Goal: Use online tool/utility

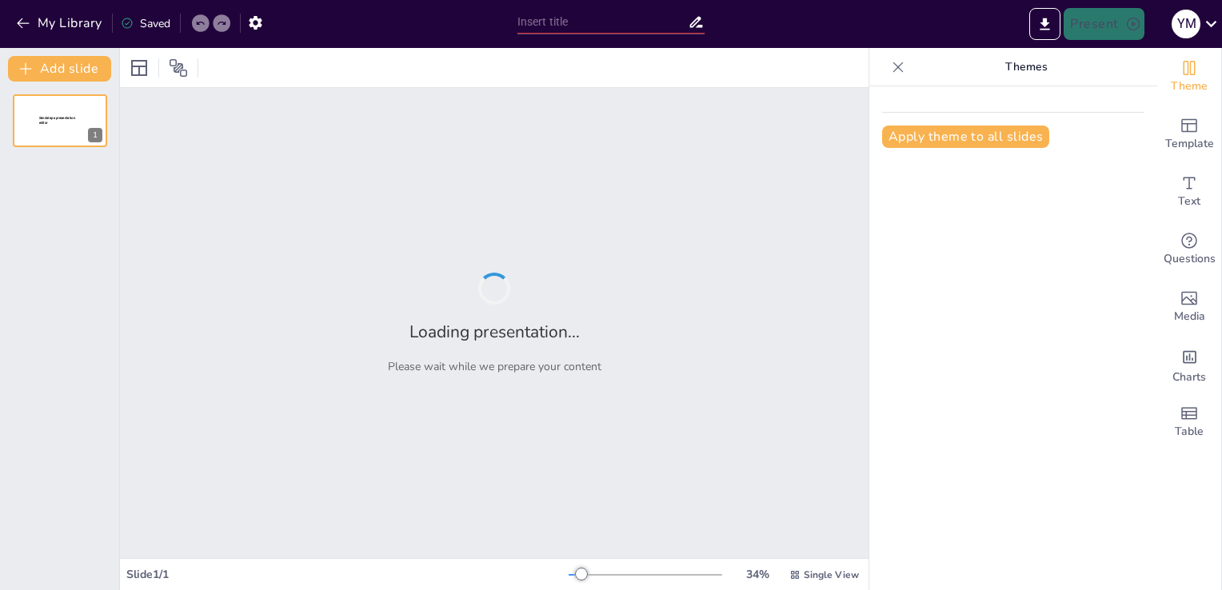
type input "The Expense Tracker Web Application"
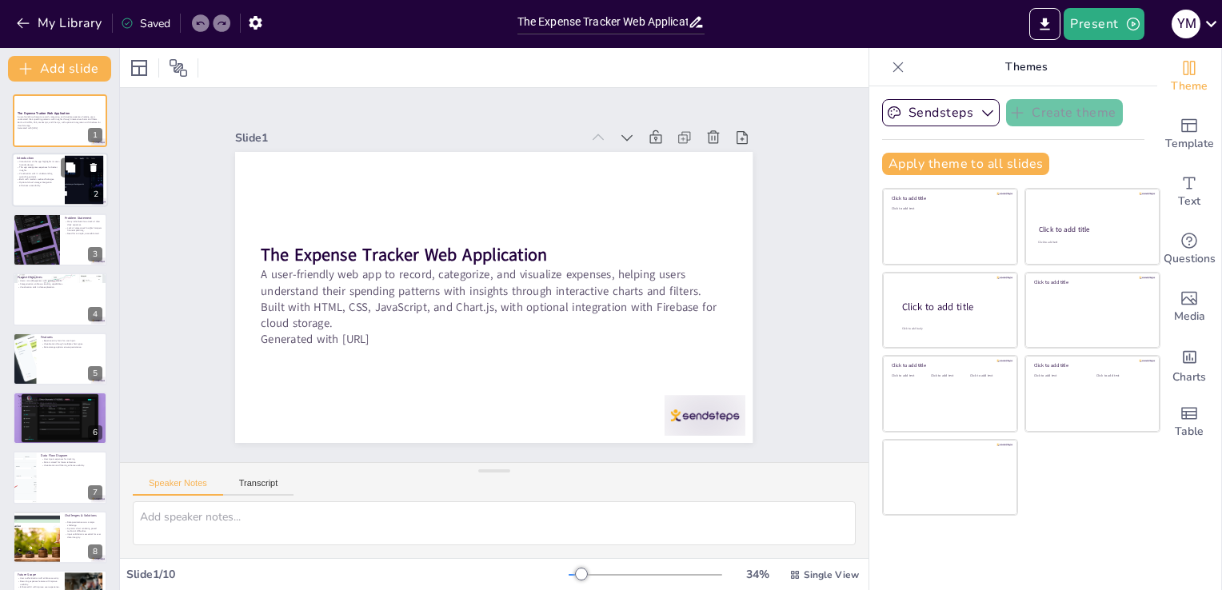
click at [83, 162] on div at bounding box center [82, 167] width 42 height 19
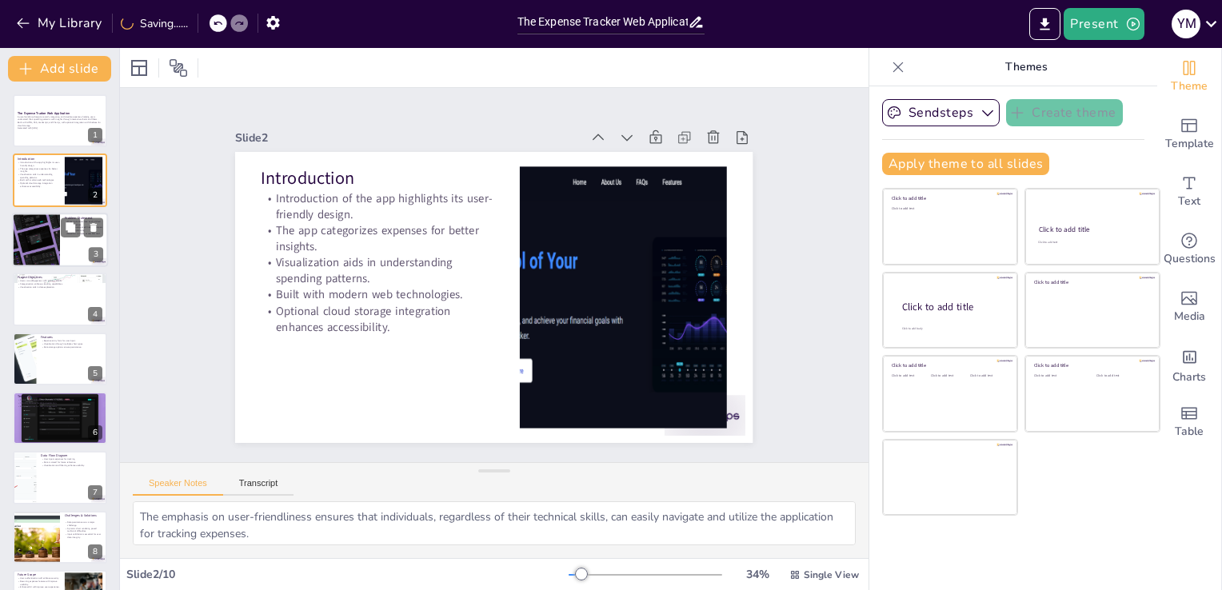
click at [61, 247] on div at bounding box center [60, 240] width 96 height 54
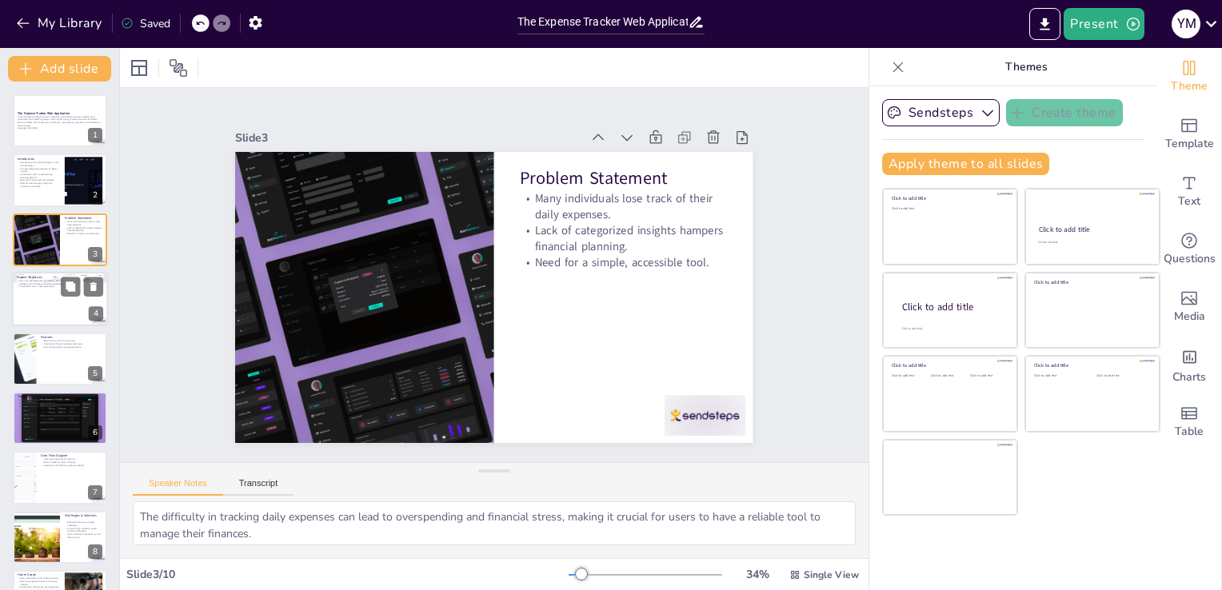
click at [50, 312] on div at bounding box center [60, 299] width 96 height 54
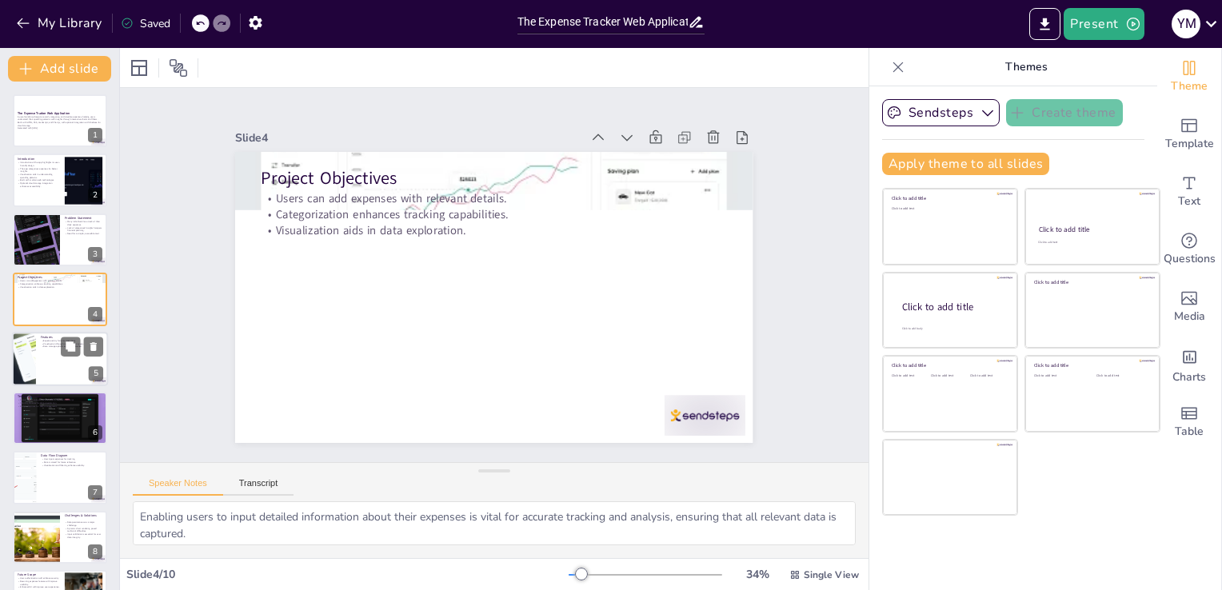
click at [53, 364] on div at bounding box center [60, 359] width 96 height 54
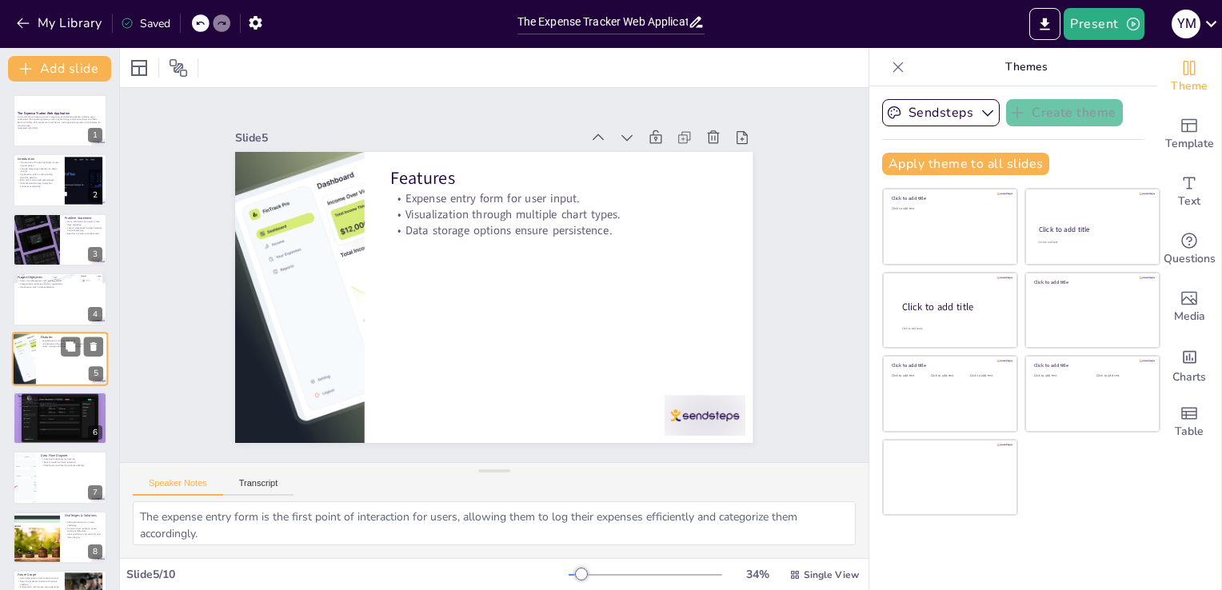
scroll to position [22, 0]
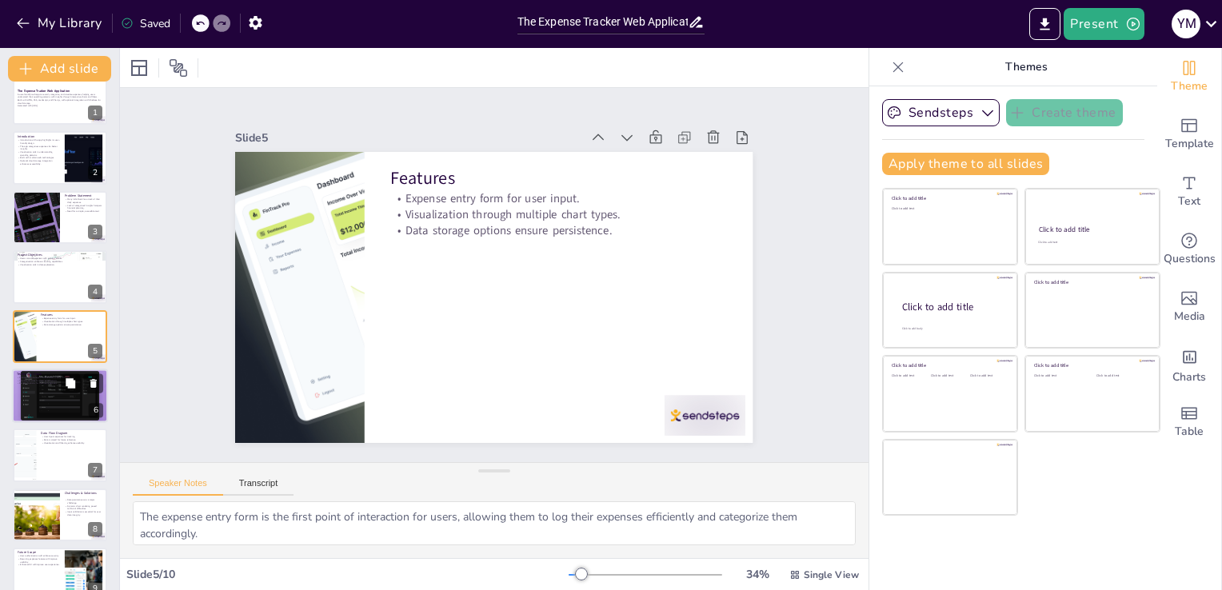
click at [54, 400] on div at bounding box center [60, 396] width 96 height 56
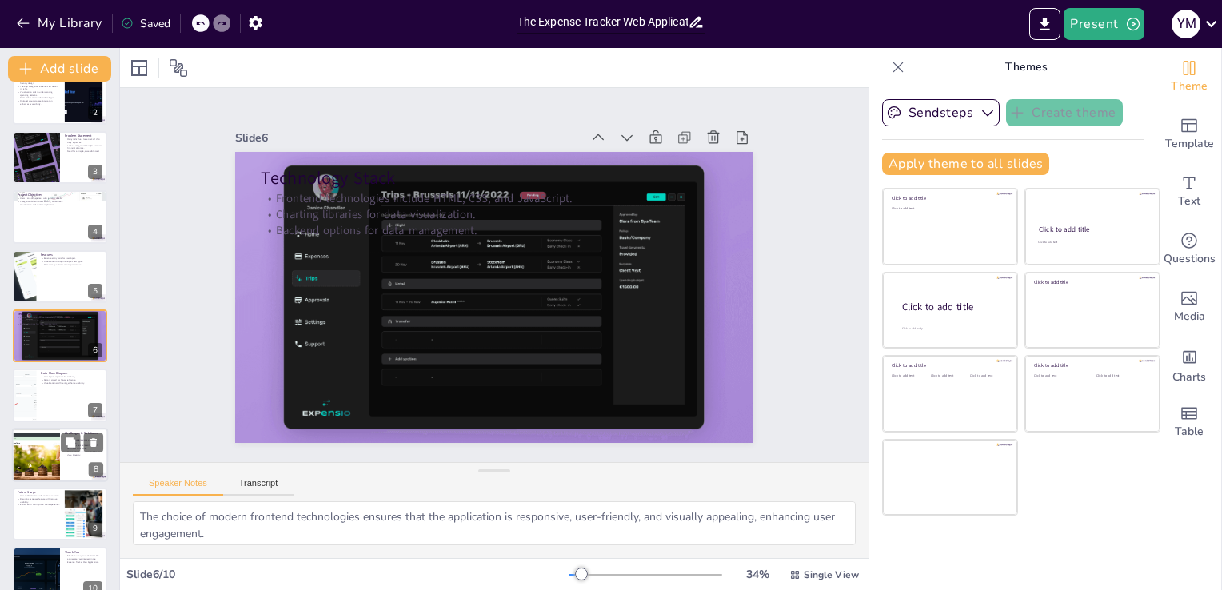
click at [58, 463] on div at bounding box center [36, 455] width 106 height 54
type textarea "Ensuring that user data is saved and retrieved accurately across sessions is cr…"
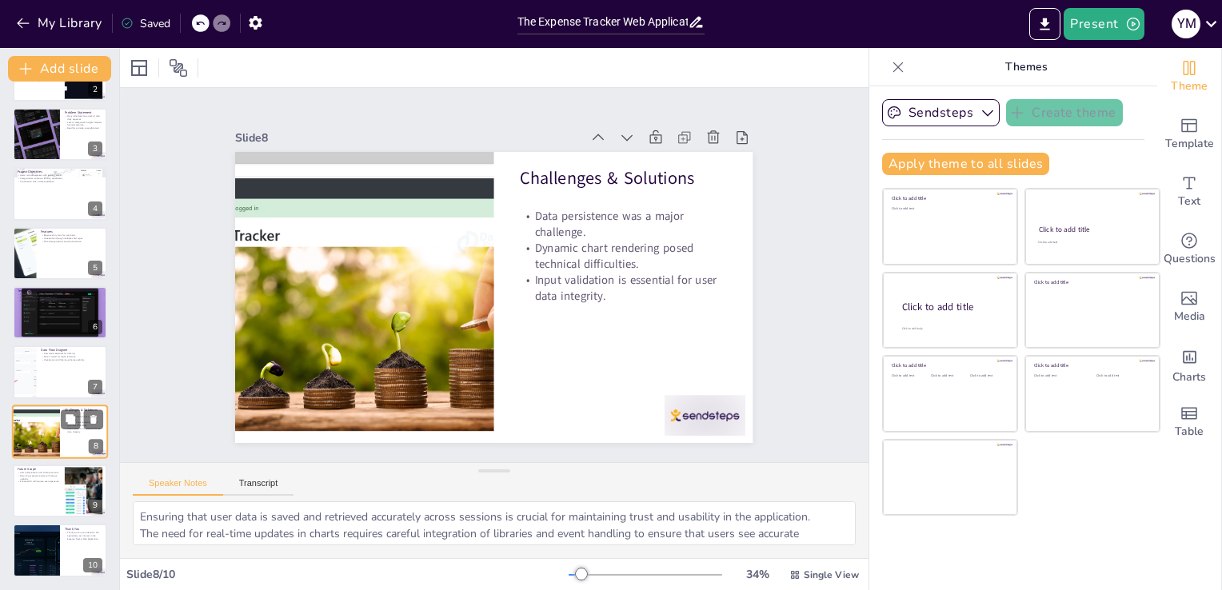
scroll to position [105, 0]
